Goal: Information Seeking & Learning: Learn about a topic

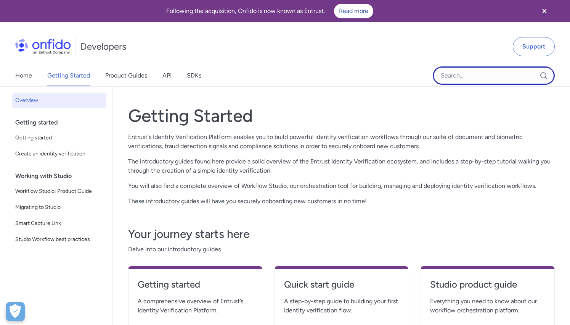
click at [468, 72] on input "Onfido search input field" at bounding box center [494, 75] width 122 height 18
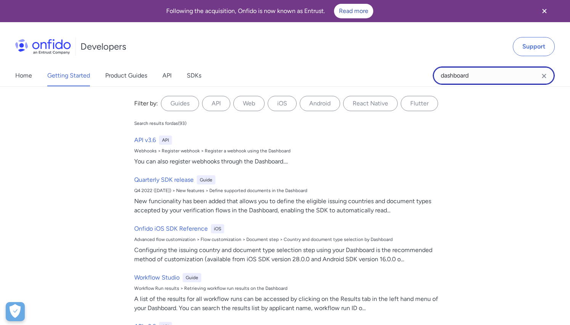
type input "dashboard"
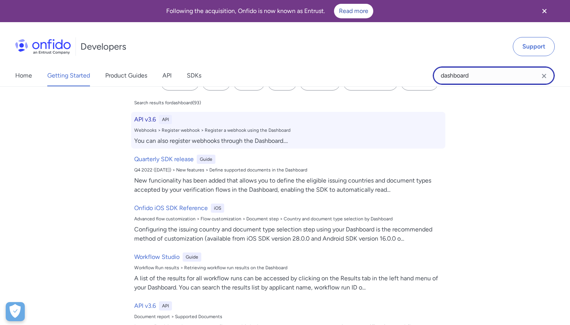
scroll to position [2, 0]
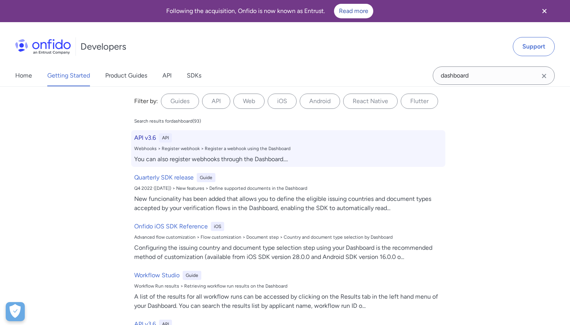
click at [143, 139] on h6 "API v3.6" at bounding box center [145, 137] width 22 height 9
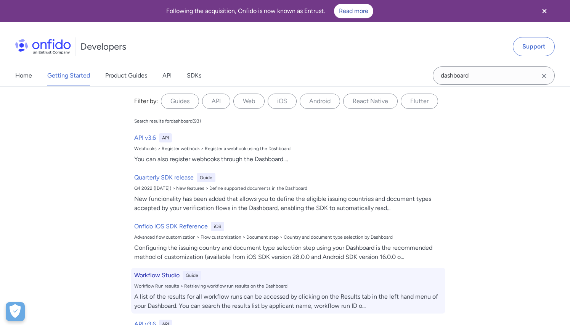
select select "http"
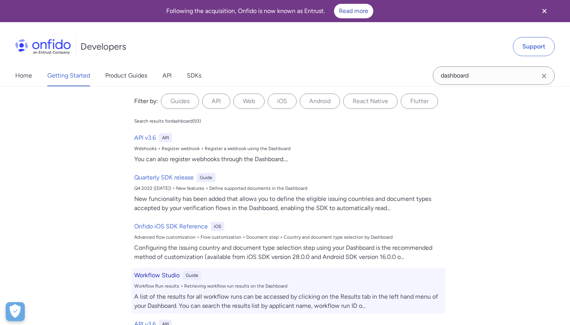
select select "http"
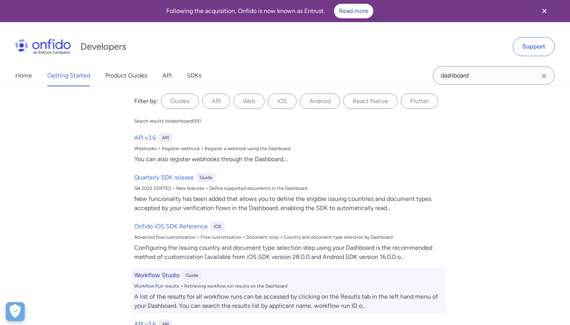
select select "http"
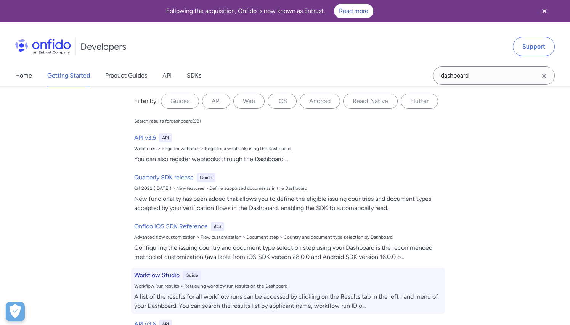
select select "http"
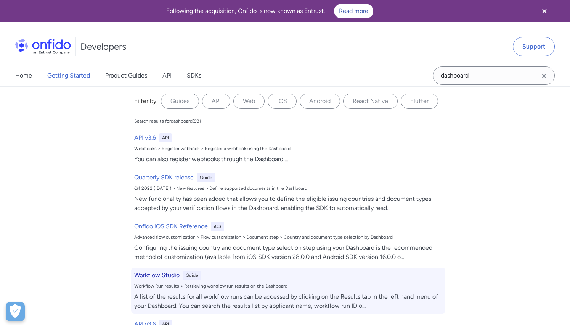
select select "http"
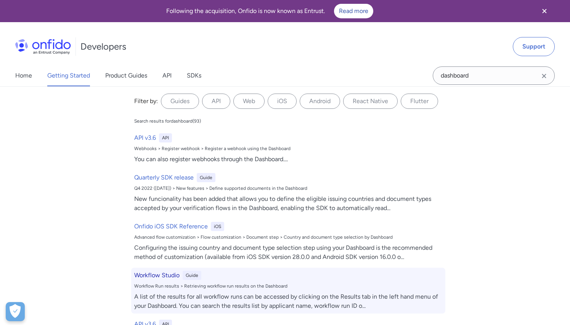
select select "http"
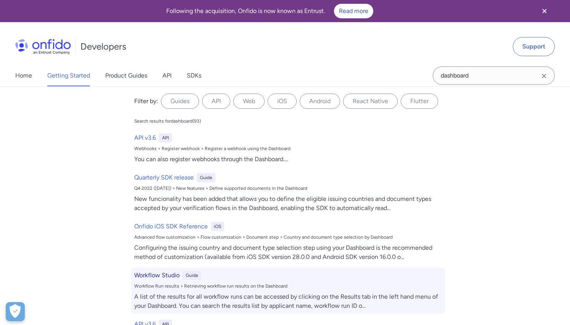
select select "http"
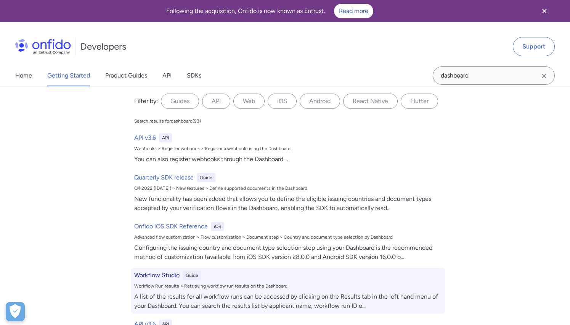
select select "http"
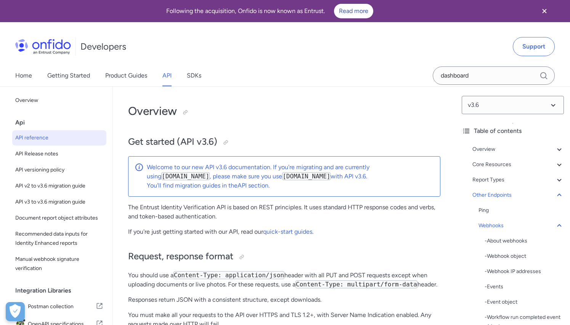
scroll to position [75214, 0]
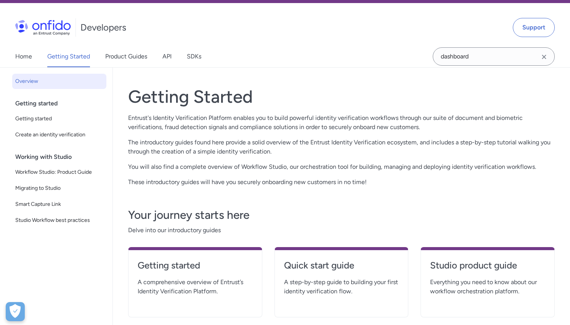
scroll to position [19, 0]
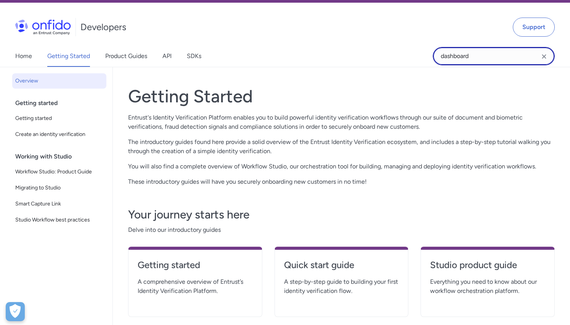
click at [478, 56] on input "dashboard" at bounding box center [494, 56] width 122 height 18
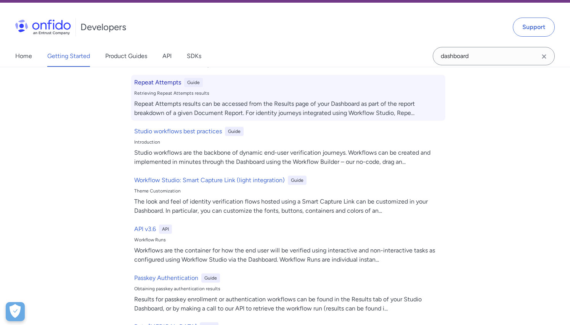
scroll to position [351, 0]
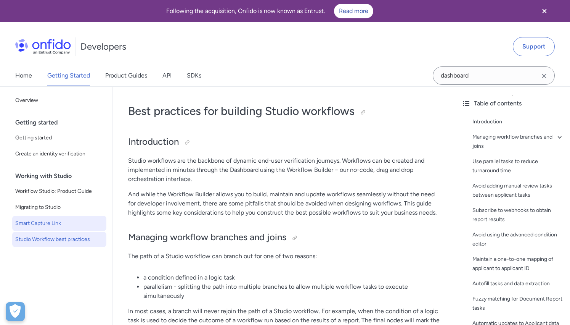
click at [66, 225] on span "Smart Capture Link" at bounding box center [59, 223] width 88 height 9
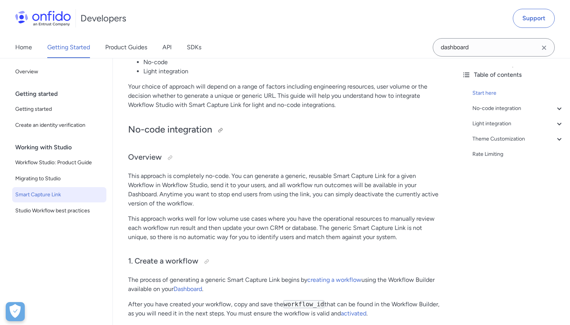
scroll to position [164, 0]
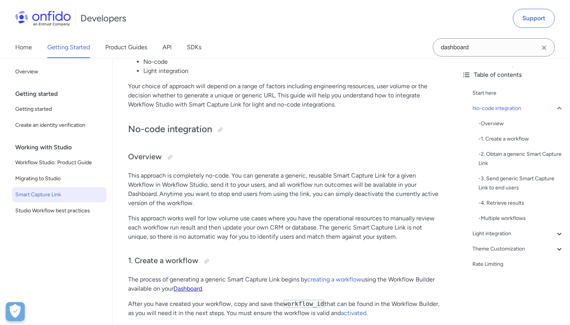
click at [196, 286] on link "Dashboard" at bounding box center [188, 288] width 29 height 7
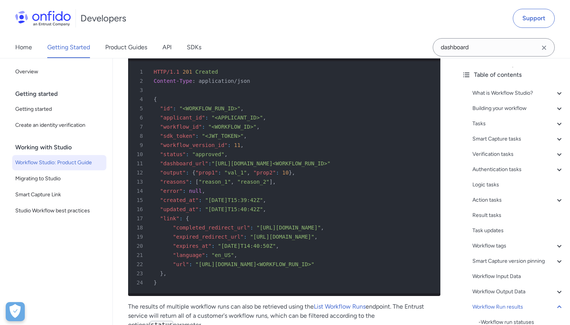
scroll to position [16169, 0]
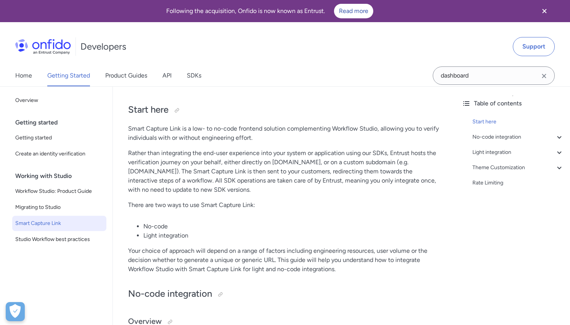
scroll to position [72, 0]
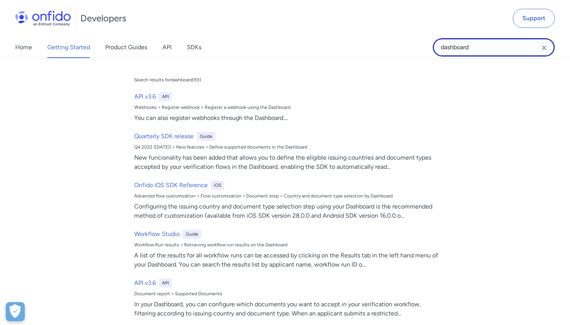
click at [483, 45] on input "dashboard" at bounding box center [494, 47] width 122 height 18
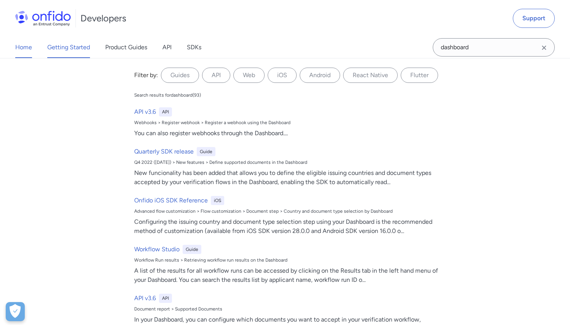
click at [23, 47] on link "Home" at bounding box center [23, 47] width 17 height 21
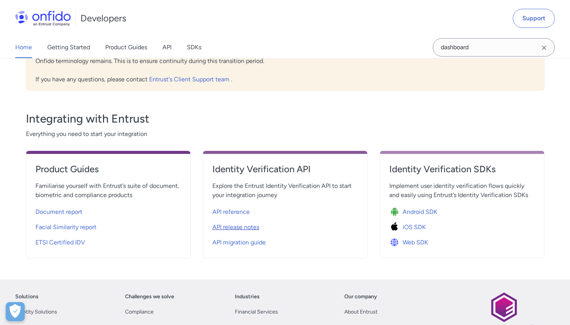
scroll to position [212, 0]
click at [236, 212] on span "API reference" at bounding box center [230, 211] width 37 height 9
select select "http"
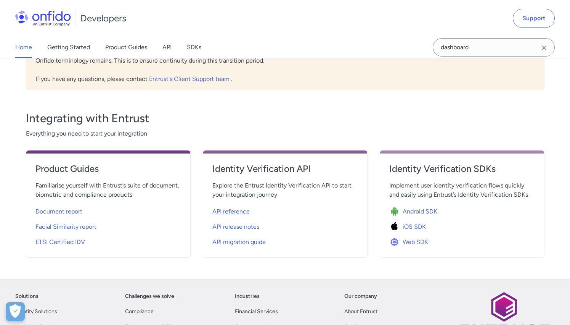
select select "http"
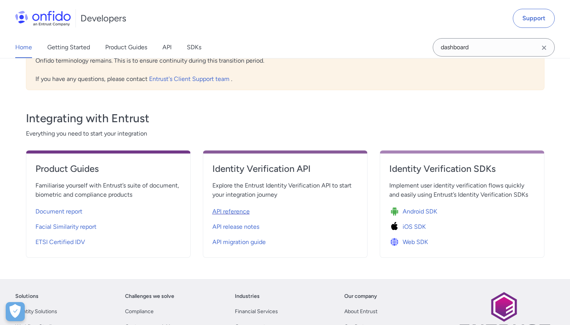
select select "http"
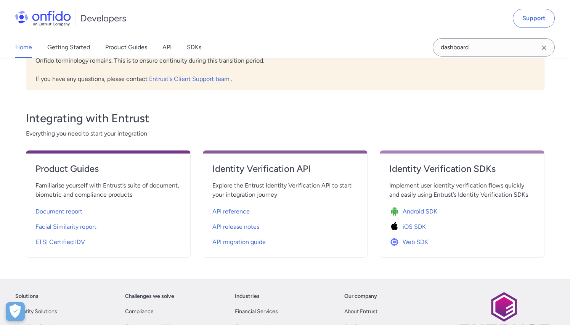
select select "http"
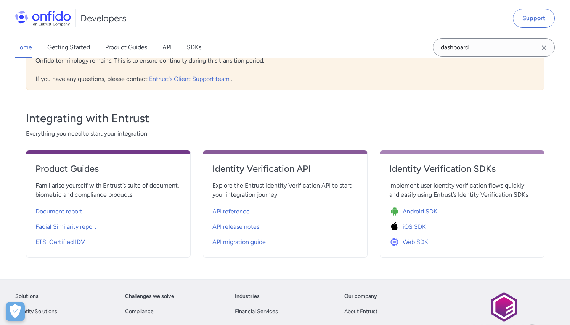
select select "http"
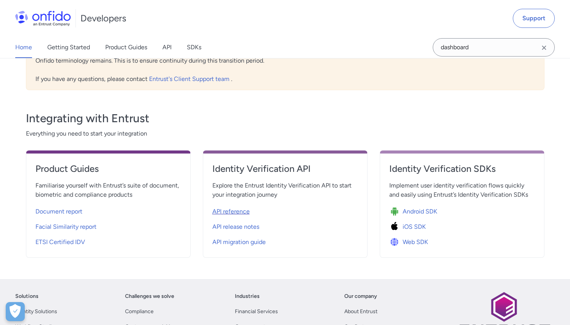
select select "http"
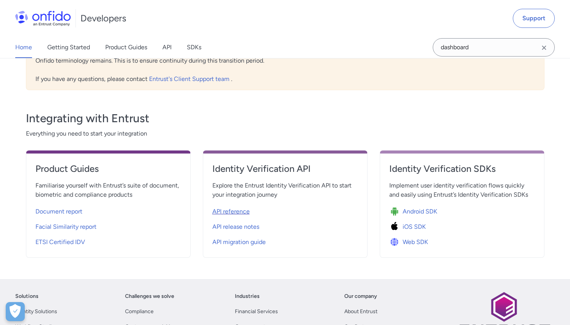
select select "http"
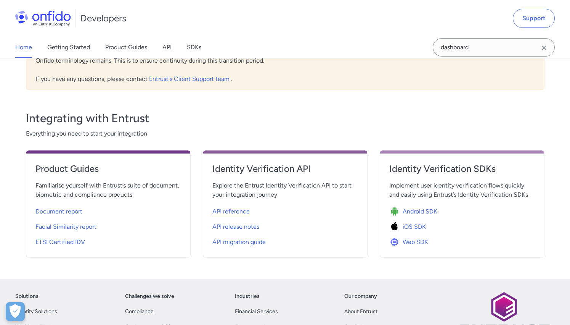
select select "http"
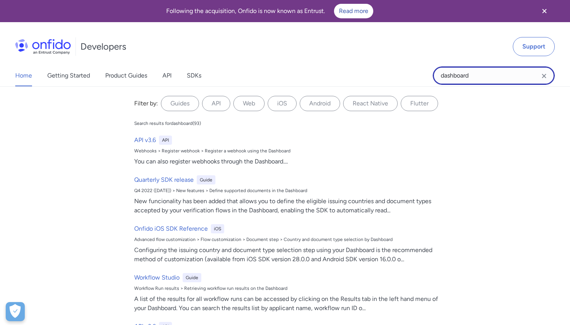
click at [478, 84] on input "dashboard" at bounding box center [494, 75] width 122 height 18
click at [172, 103] on label "Guides" at bounding box center [180, 103] width 38 height 15
click at [0, 0] on input "Guides" at bounding box center [0, 0] width 0 height 0
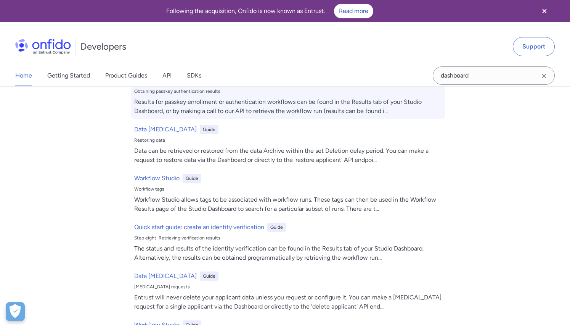
scroll to position [304, 0]
